Goal: Transaction & Acquisition: Book appointment/travel/reservation

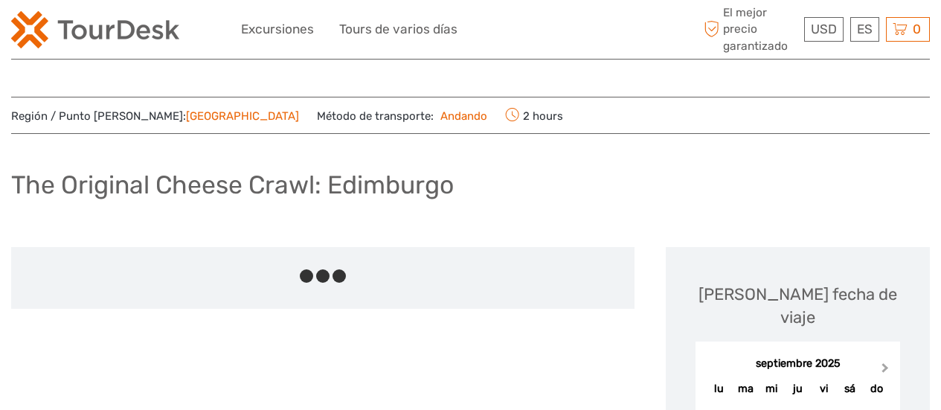
scroll to position [149, 0]
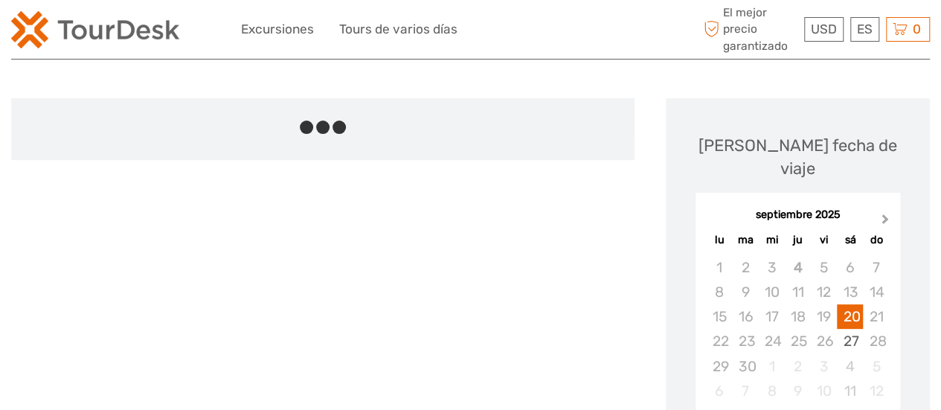
click at [885, 211] on span "Next Month" at bounding box center [885, 222] width 0 height 22
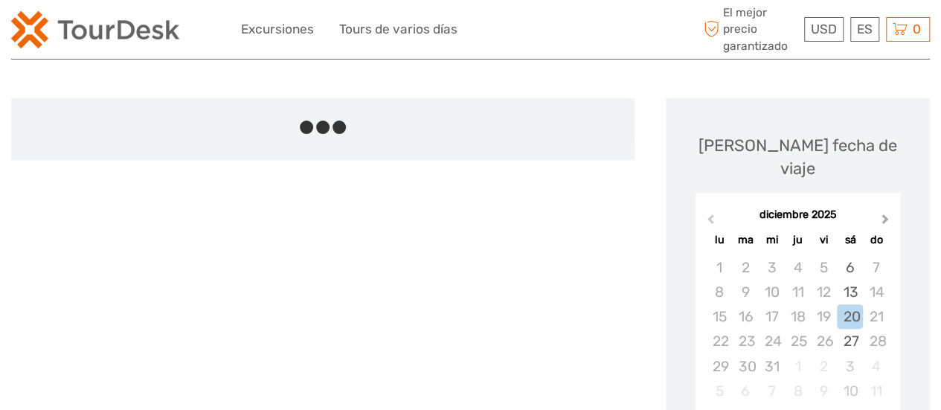
click at [885, 211] on span "Next Month" at bounding box center [885, 222] width 0 height 22
click at [882, 208] on div "[DATE]" at bounding box center [798, 216] width 205 height 16
click at [884, 208] on div "[DATE]" at bounding box center [798, 216] width 205 height 16
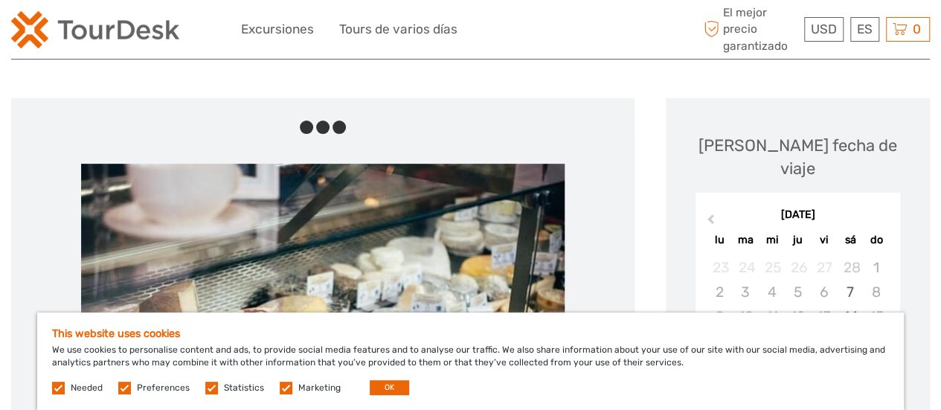
click at [845, 339] on h5 "This website uses cookies" at bounding box center [470, 333] width 837 height 13
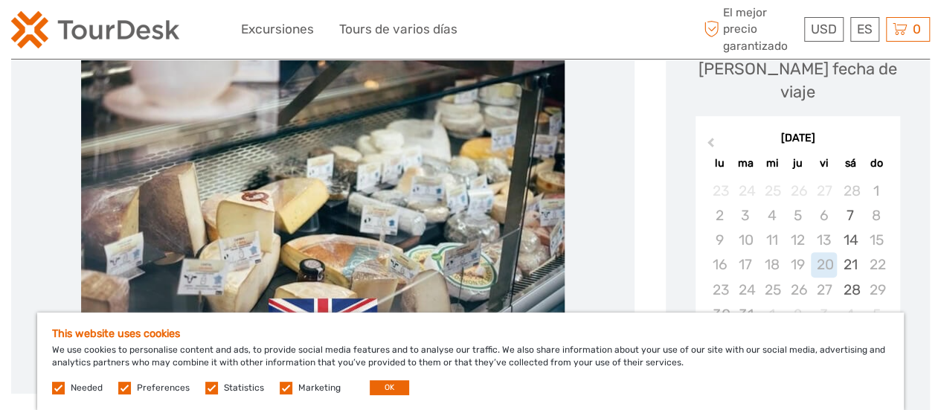
scroll to position [298, 0]
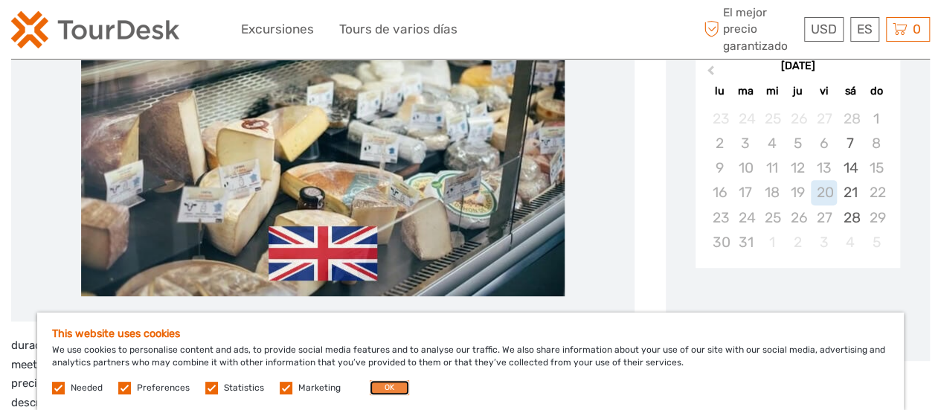
click at [381, 392] on button "OK" at bounding box center [389, 387] width 39 height 15
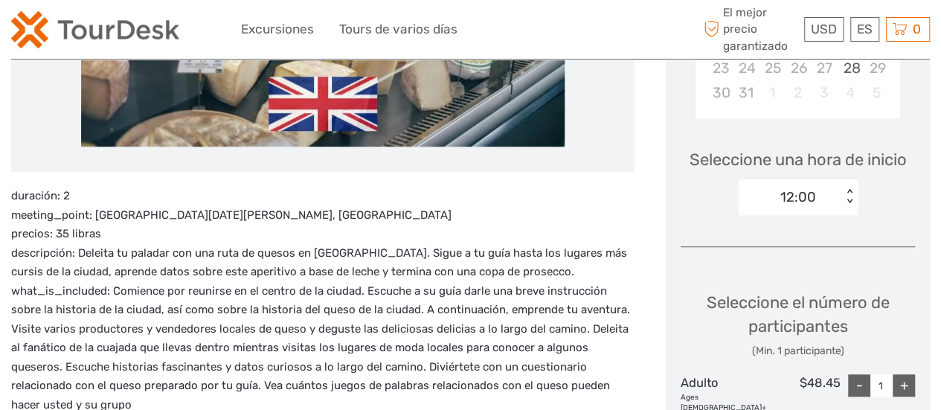
scroll to position [521, 0]
